Goal: Task Accomplishment & Management: Use online tool/utility

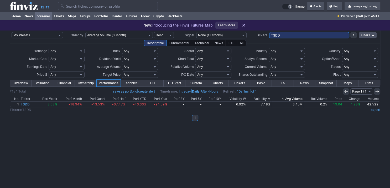
drag, startPoint x: 267, startPoint y: 34, endPoint x: 216, endPoint y: 29, distance: 51.0
click at [269, 32] on input "TSDD" at bounding box center [309, 35] width 80 height 6
paste input "IEFA,SCHH,SQQQ,SPXS,PSLV,BAR,FAZ,BTCZ,NVDD,SMST,SPXU,VWO,TSLZ,TSLG,XLRE,SCHF,GD…"
type input "IEFA,SCHH,SQQQ,SPXS,PSLV,BAR,FAZ,BTCZ,NVDD,SMST,SPXU,VWO,TSLZ,TSLG,XLRE,SCHF,GD…"
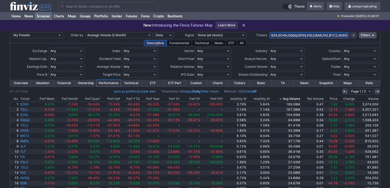
click at [294, 100] on th "Avg Volume" at bounding box center [286, 98] width 30 height 5
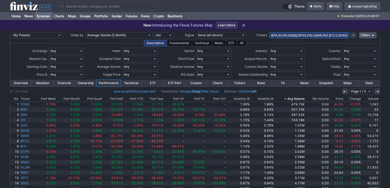
click at [294, 30] on div "New: Introducing the Finviz Futures Map Learn More" at bounding box center [195, 25] width 390 height 11
click at [295, 34] on input "IEFA,SCHH,SQQQ,SPXS,PSLV,BAR,FAZ,BTCZ,NVDD,SMST,SPXU,VWO,TSLZ,TSLG,XLRE,SCHF,GD…" at bounding box center [309, 35] width 80 height 6
click at [310, 35] on input "IEFA,SCHH,SQQQ,SPXS,PSLV,BAR,FAZ,BTCZ,NVDD,SMST,SPXU,VWO,TSLZ,TSLG,XLRE,SCHF,GD…" at bounding box center [309, 35] width 80 height 6
type input "a"
type input "para"
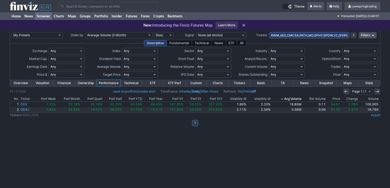
scroll to position [0, 1689]
type input "RWM,AES,CMCSA,PATH,MO,SPHY,SPDW,VZ,KIM,CTRA,SOXS,MSTY,SOXQ,SCHD,SOXL,QID,FENY,K…"
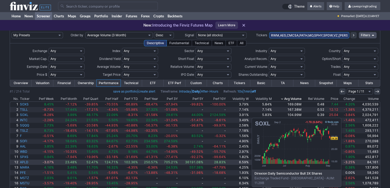
scroll to position [38, 0]
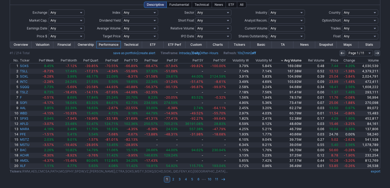
click at [374, 170] on link "export" at bounding box center [375, 171] width 9 height 4
